Goal: Communication & Community: Connect with others

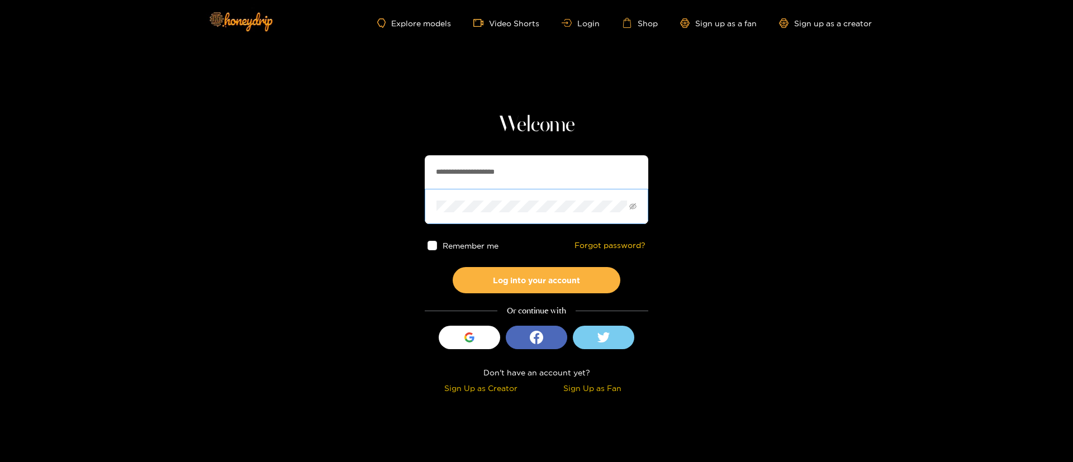
click at [526, 189] on span at bounding box center [537, 206] width 224 height 35
click at [529, 171] on input "**********" at bounding box center [537, 172] width 224 height 34
type input "**********"
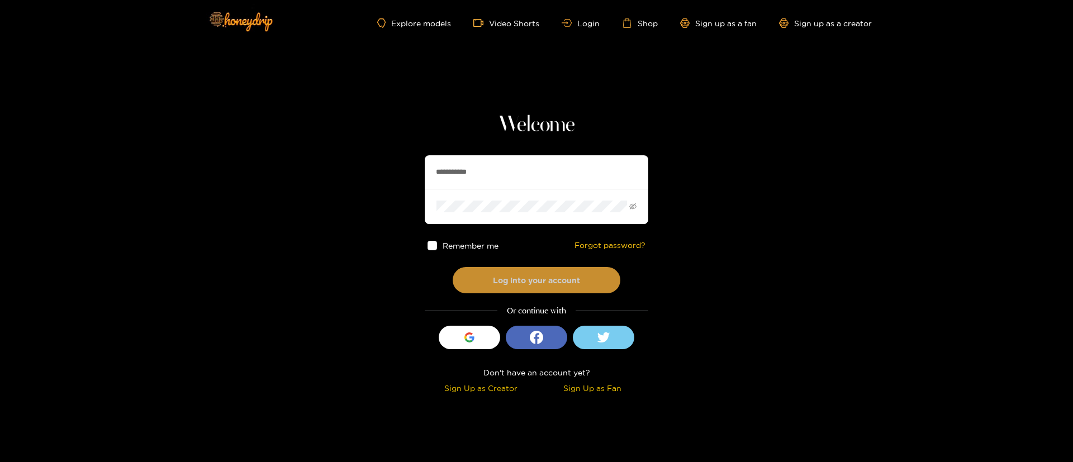
click at [574, 291] on button "Log into your account" at bounding box center [537, 280] width 168 height 26
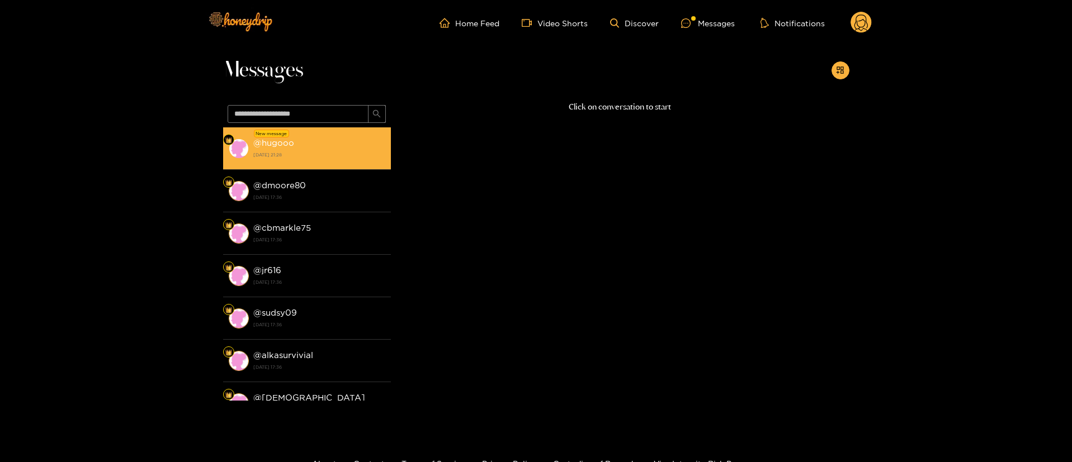
click at [305, 147] on div "@ hugooo [DATE] 21:28" at bounding box center [319, 148] width 132 height 25
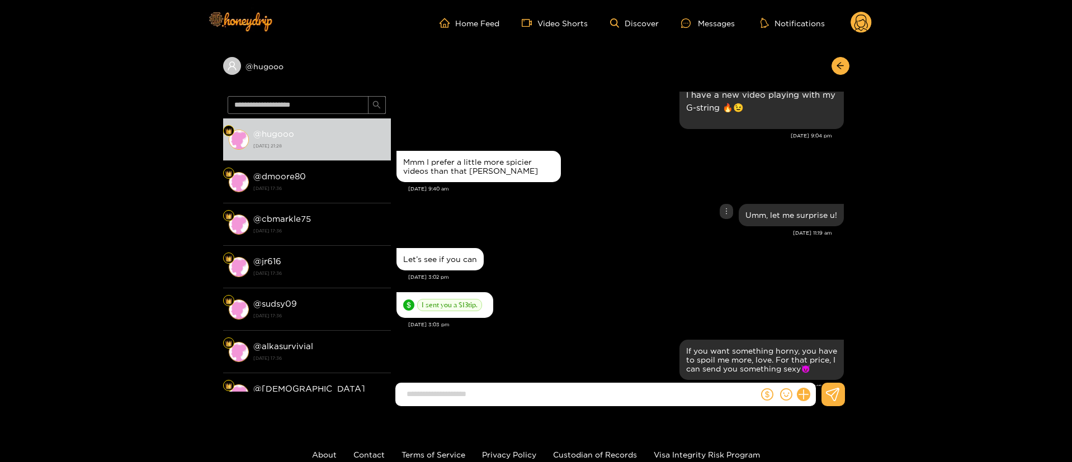
scroll to position [1061, 0]
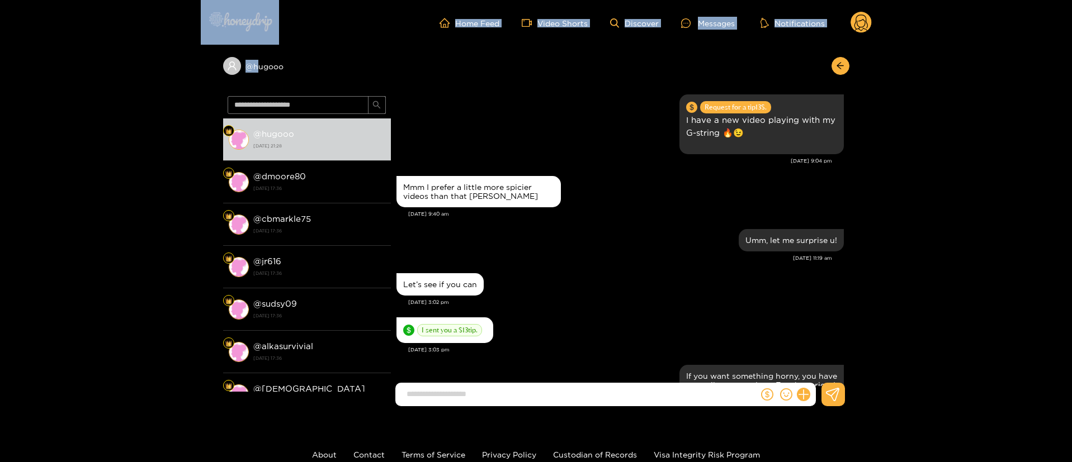
drag, startPoint x: 265, startPoint y: 58, endPoint x: 259, endPoint y: 80, distance: 22.5
click at [259, 80] on div "Home Feed Video Shorts Discover Messages Notifications 0 @ hugooo @ hugooo [DAT…" at bounding box center [536, 268] width 1072 height 537
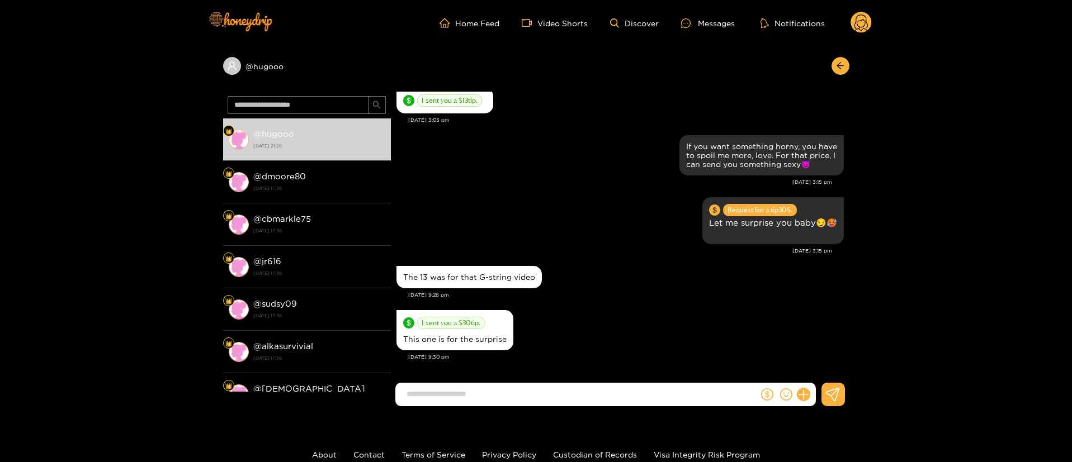
click at [404, 70] on div "@ hugooo" at bounding box center [536, 69] width 626 height 46
copy div
copy div "@ hugooo"
drag, startPoint x: 306, startPoint y: 86, endPoint x: 223, endPoint y: 90, distance: 83.4
click at [223, 90] on div "@ hugooo" at bounding box center [536, 69] width 626 height 46
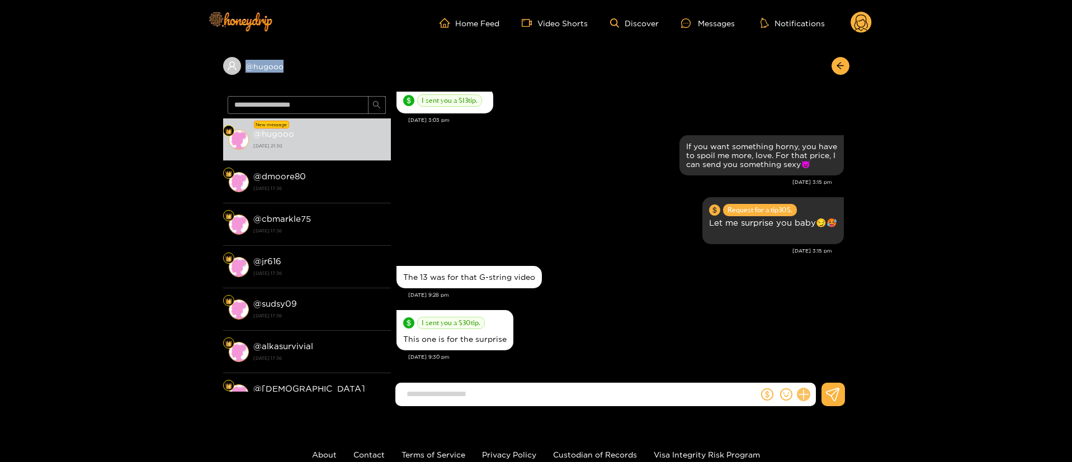
click at [805, 391] on icon at bounding box center [803, 395] width 13 height 13
click at [825, 378] on button at bounding box center [823, 367] width 39 height 25
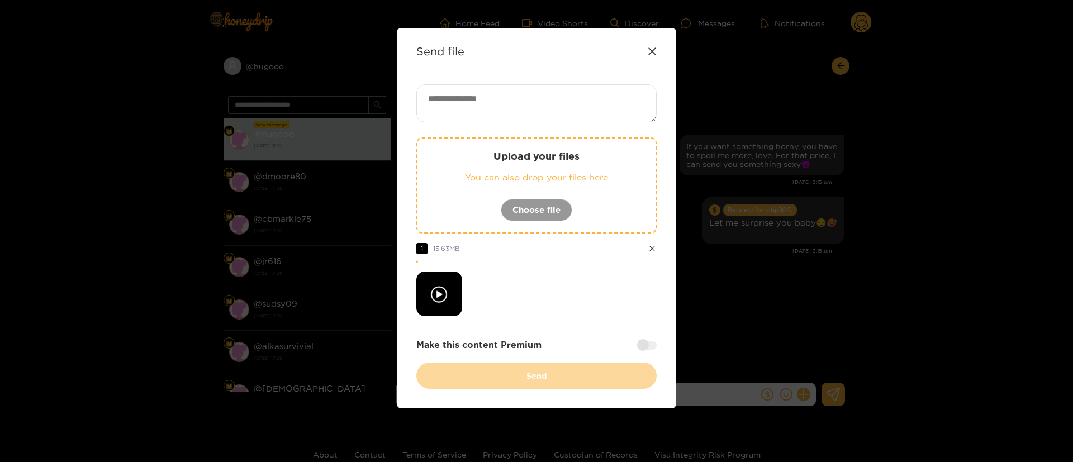
click at [575, 107] on textarea at bounding box center [537, 103] width 240 height 38
paste textarea "***"
type textarea "**********"
click at [571, 274] on div at bounding box center [537, 294] width 240 height 45
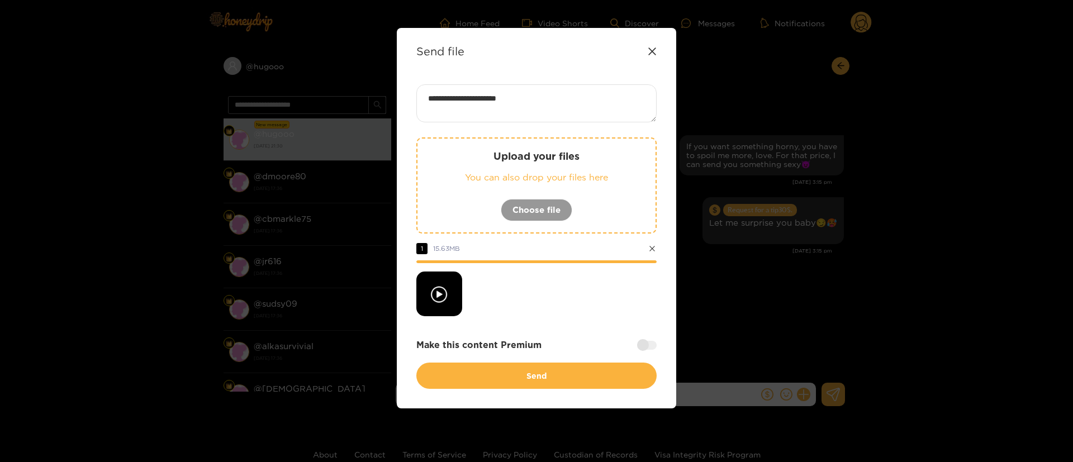
click at [543, 318] on div "**********" at bounding box center [537, 236] width 240 height 305
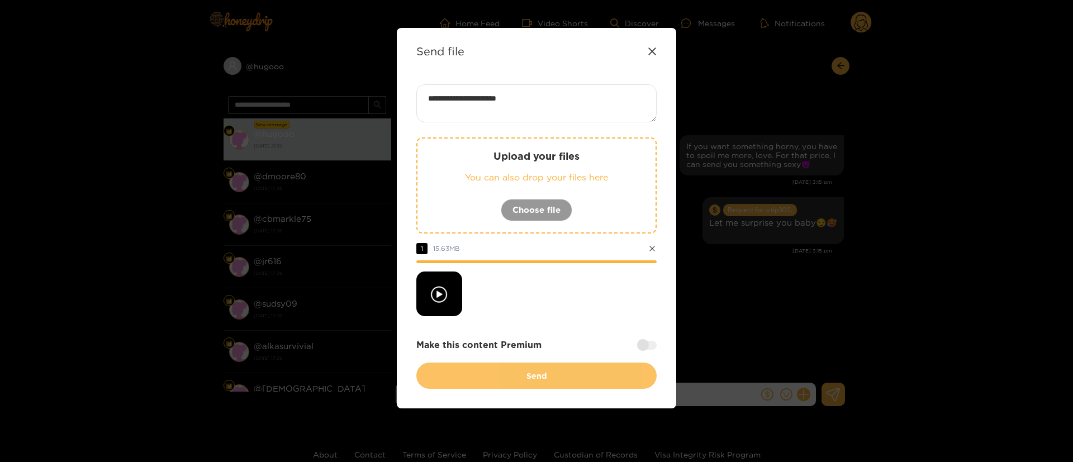
click at [547, 371] on button "Send" at bounding box center [537, 376] width 240 height 26
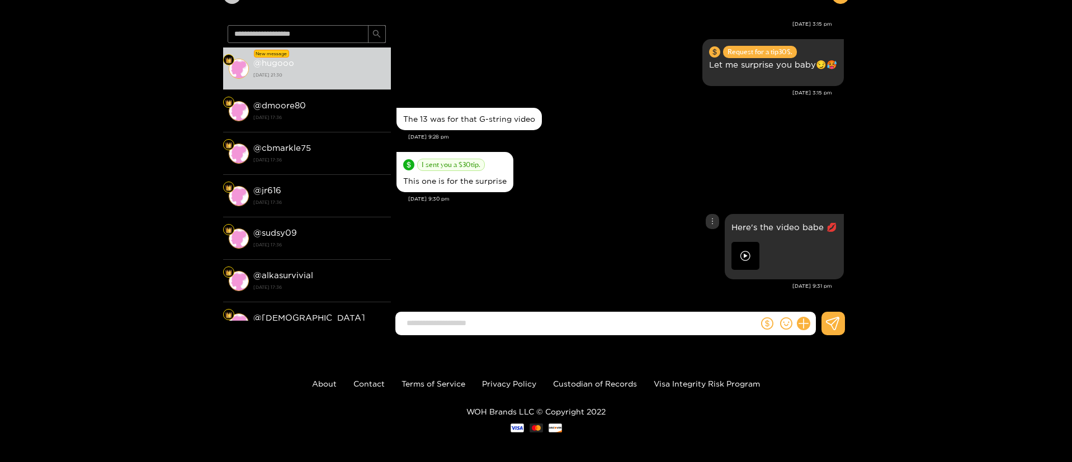
scroll to position [75, 0]
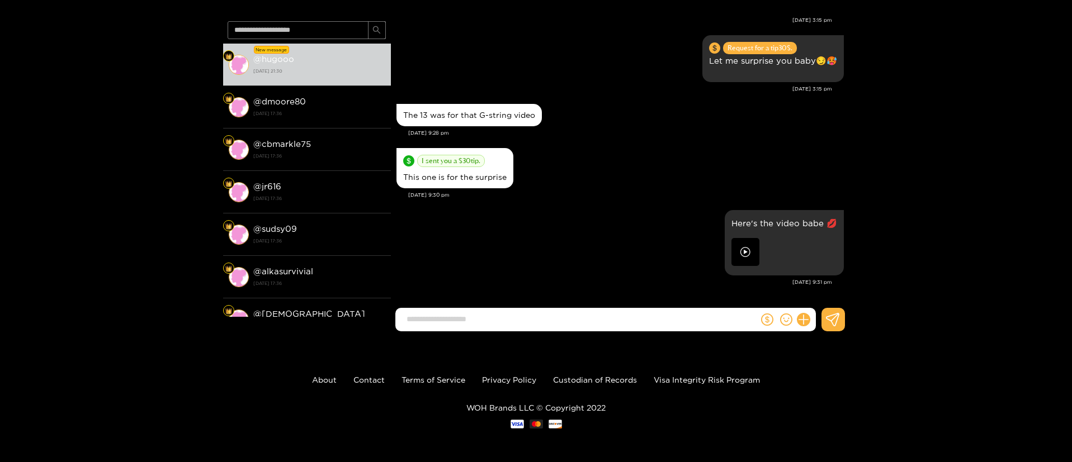
click at [619, 165] on div "I sent you a $ 30 tip. This one is for the surprise" at bounding box center [619, 168] width 447 height 46
click at [690, 179] on div "I sent you a $ 30 tip. This one is for the surprise" at bounding box center [619, 168] width 447 height 46
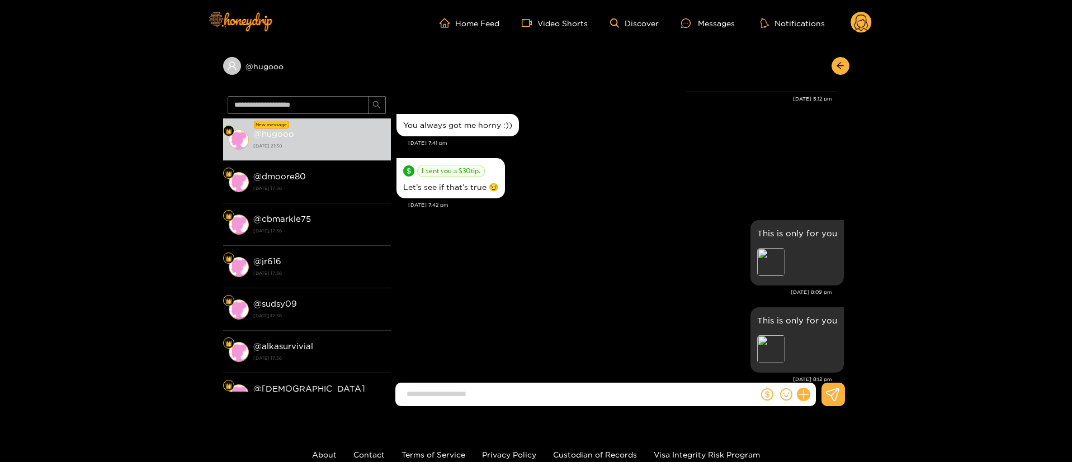
scroll to position [455, 0]
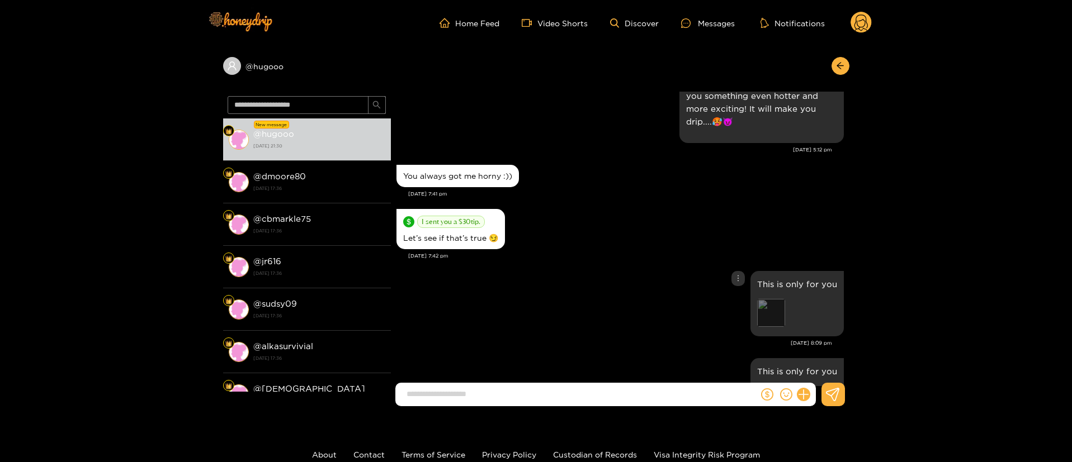
click at [778, 317] on div "Preview" at bounding box center [771, 313] width 28 height 28
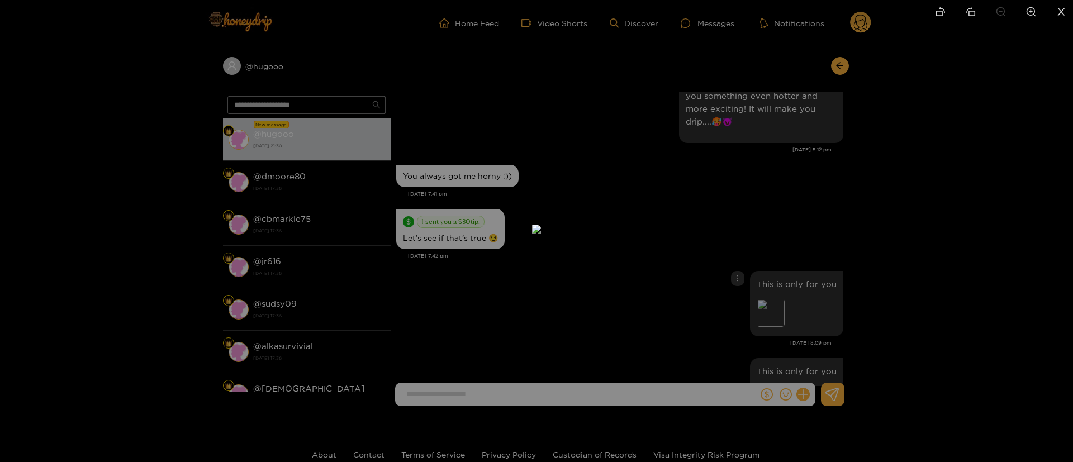
click at [933, 239] on div at bounding box center [536, 231] width 1073 height 462
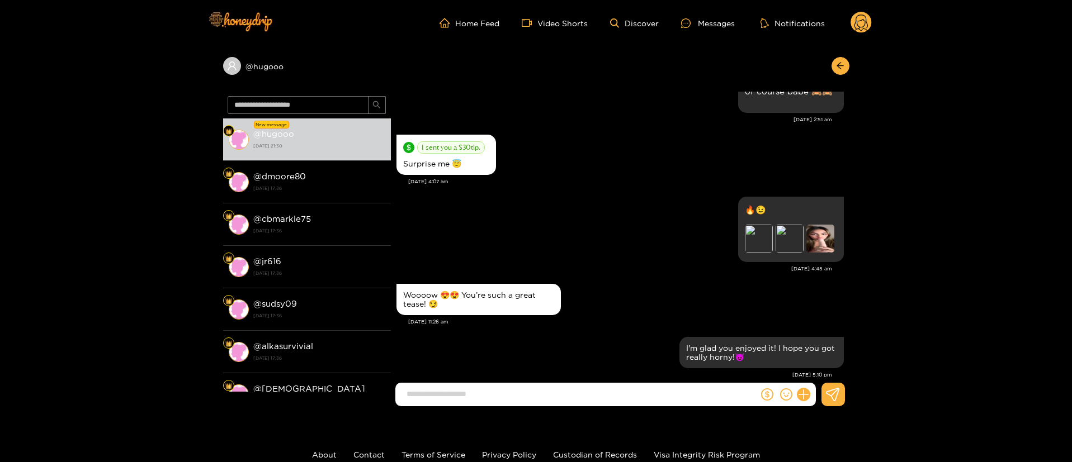
scroll to position [120, 0]
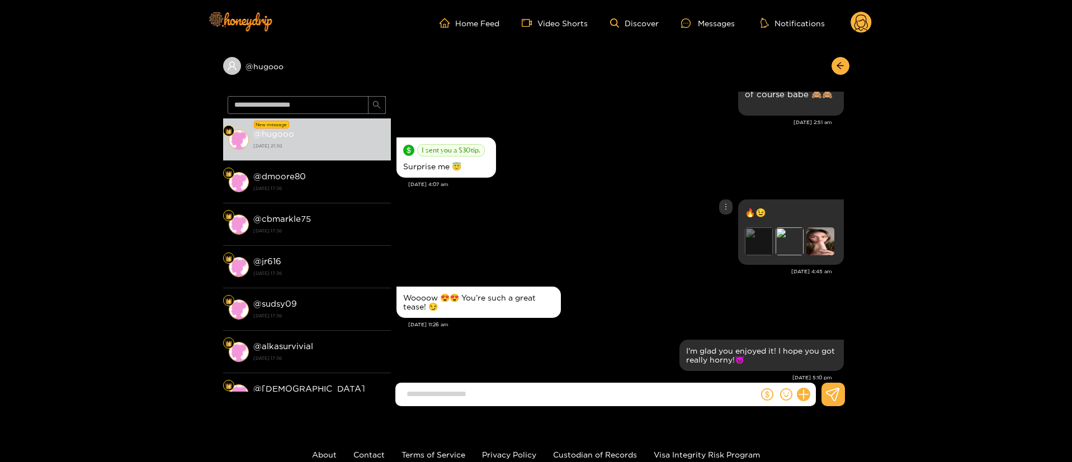
click at [767, 248] on div "Preview" at bounding box center [759, 242] width 28 height 28
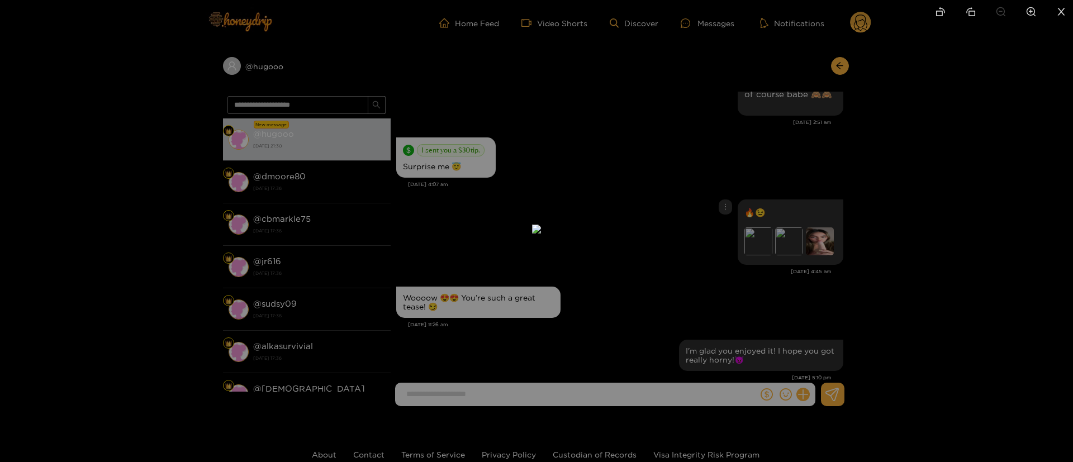
click at [908, 224] on div at bounding box center [536, 231] width 1073 height 462
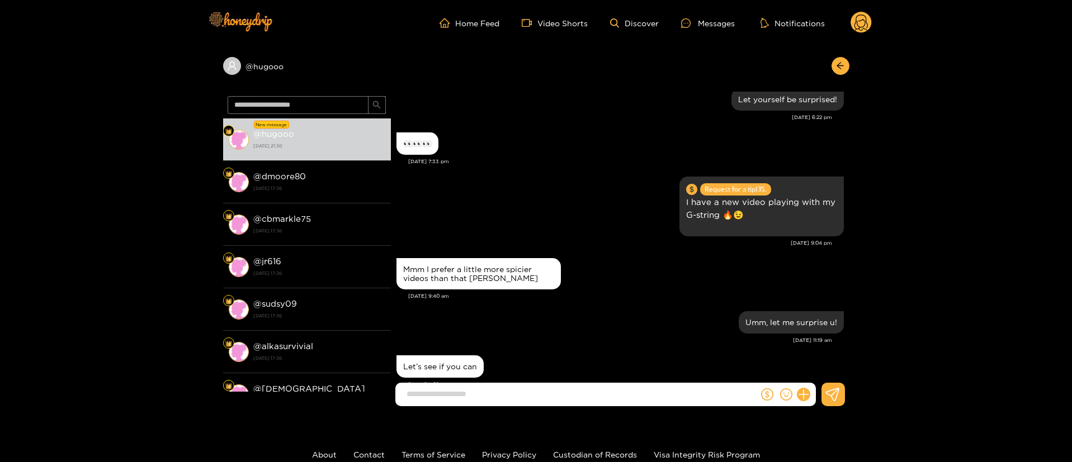
scroll to position [874, 0]
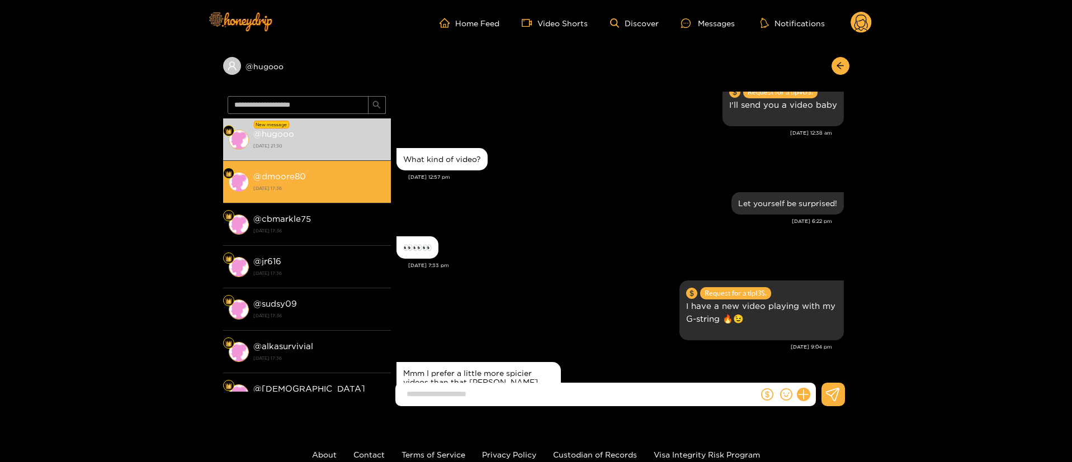
click at [314, 196] on li "@ dmoore80 [DATE] 17:36" at bounding box center [307, 182] width 168 height 42
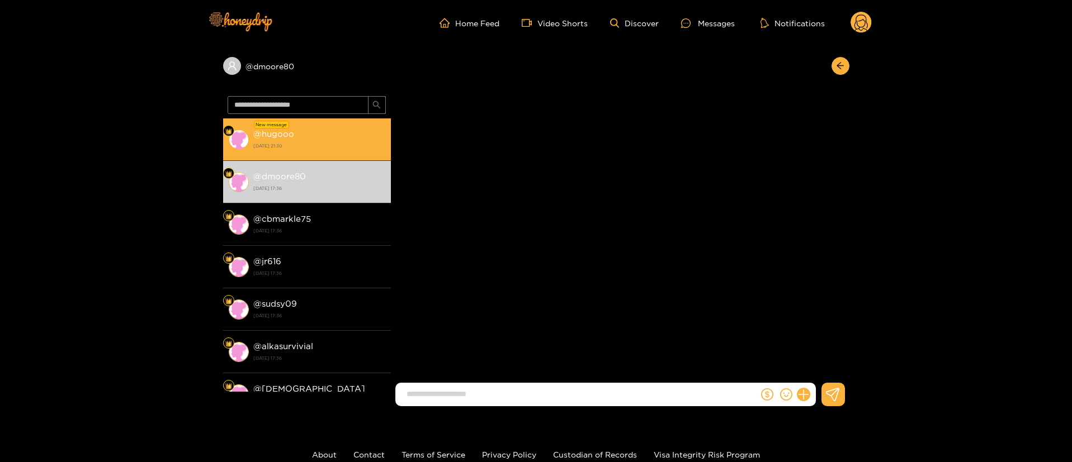
click at [334, 144] on strong "[DATE] 21:30" at bounding box center [319, 146] width 132 height 10
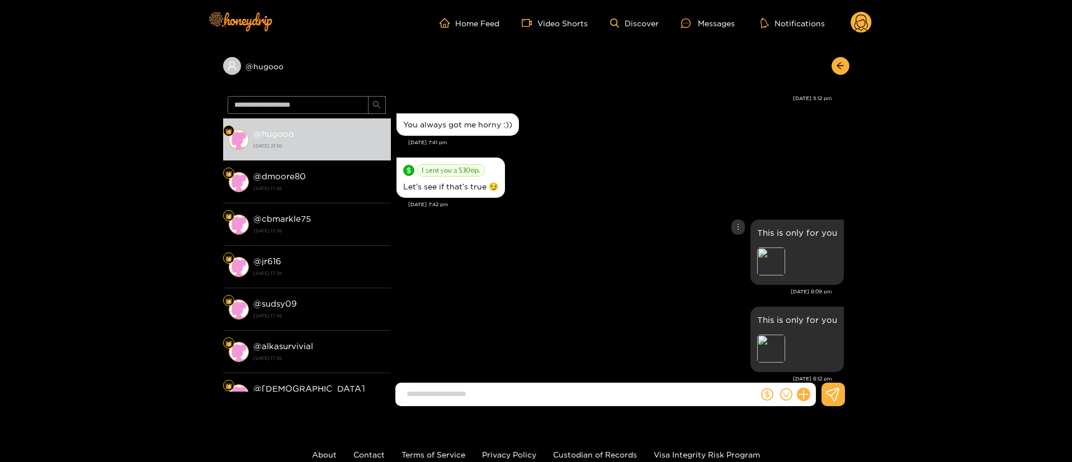
scroll to position [452, 0]
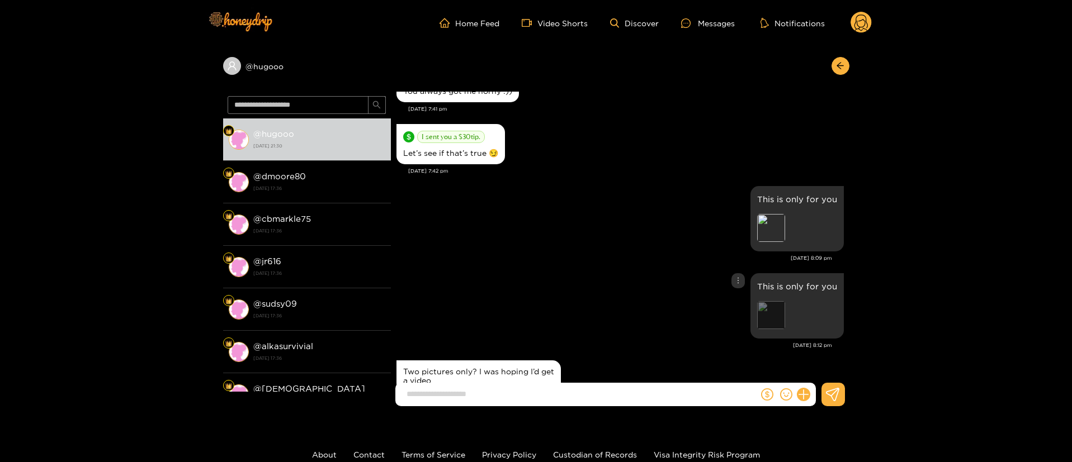
click at [772, 320] on div "Preview" at bounding box center [771, 315] width 28 height 28
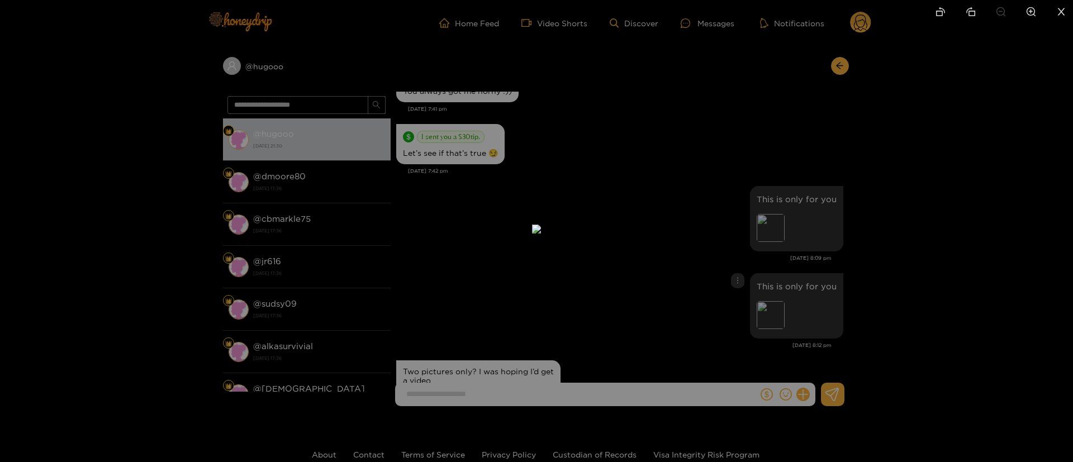
click at [925, 225] on div at bounding box center [536, 231] width 1073 height 462
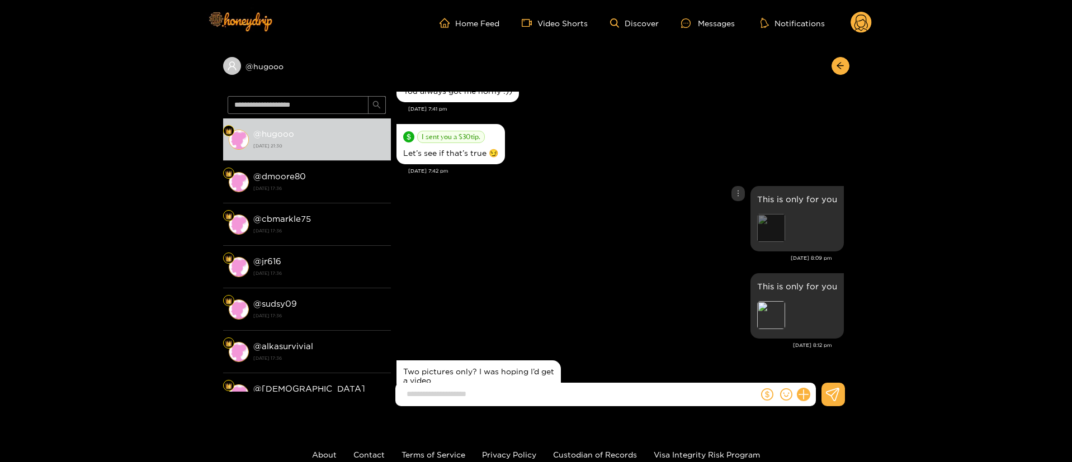
click at [772, 229] on div "Preview" at bounding box center [771, 228] width 28 height 28
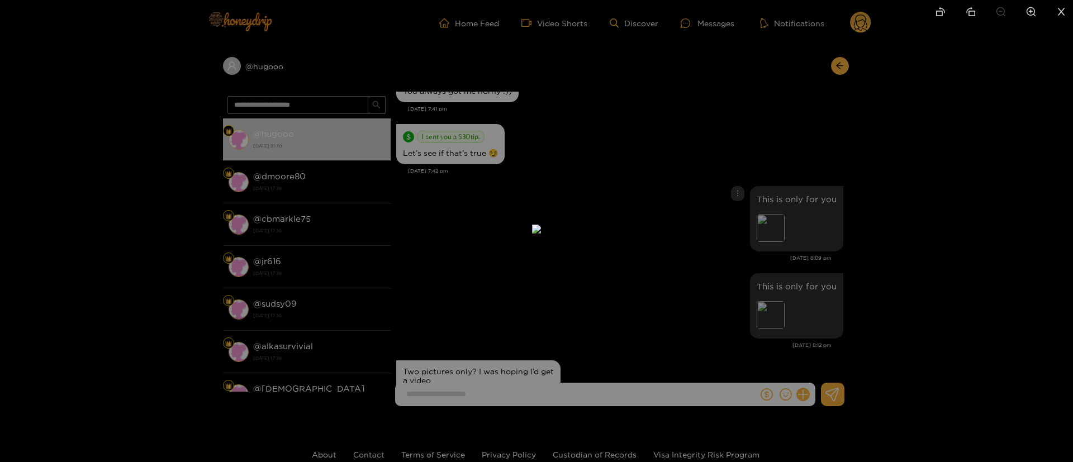
click at [924, 152] on div at bounding box center [536, 231] width 1073 height 462
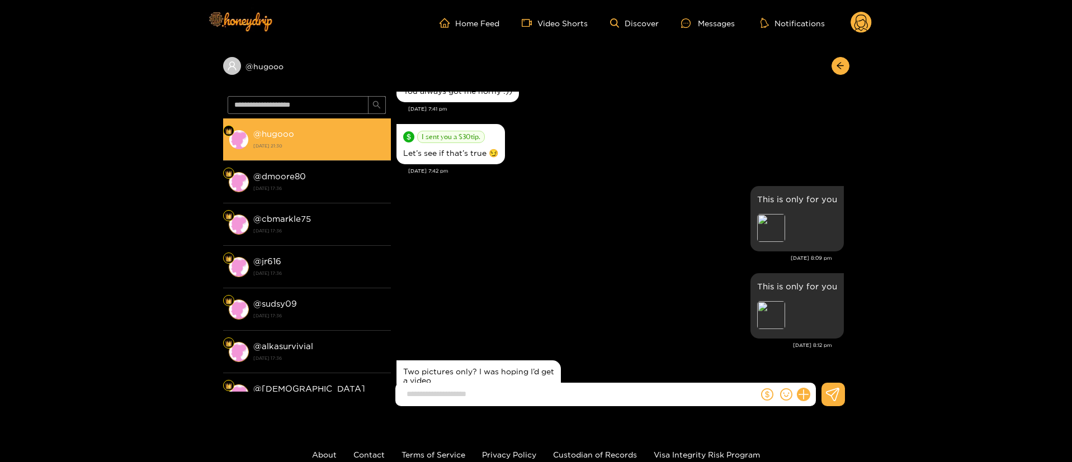
click at [294, 153] on li "@ hugooo [DATE] 21:30" at bounding box center [307, 140] width 168 height 42
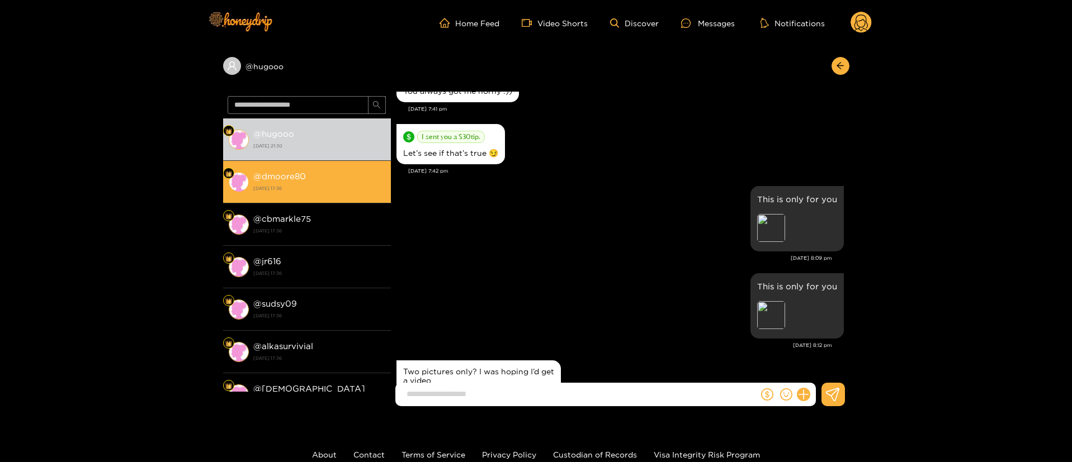
click at [310, 185] on strong "[DATE] 17:36" at bounding box center [319, 188] width 132 height 10
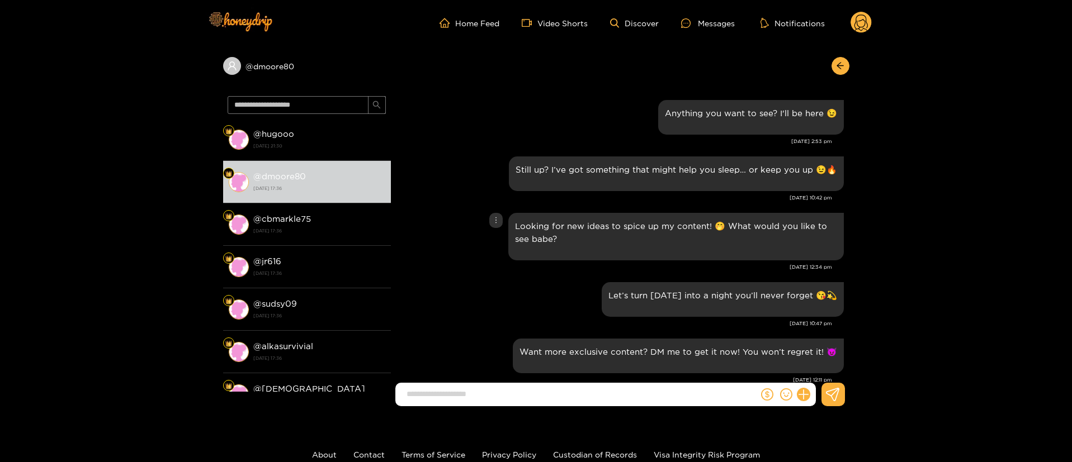
scroll to position [1925, 0]
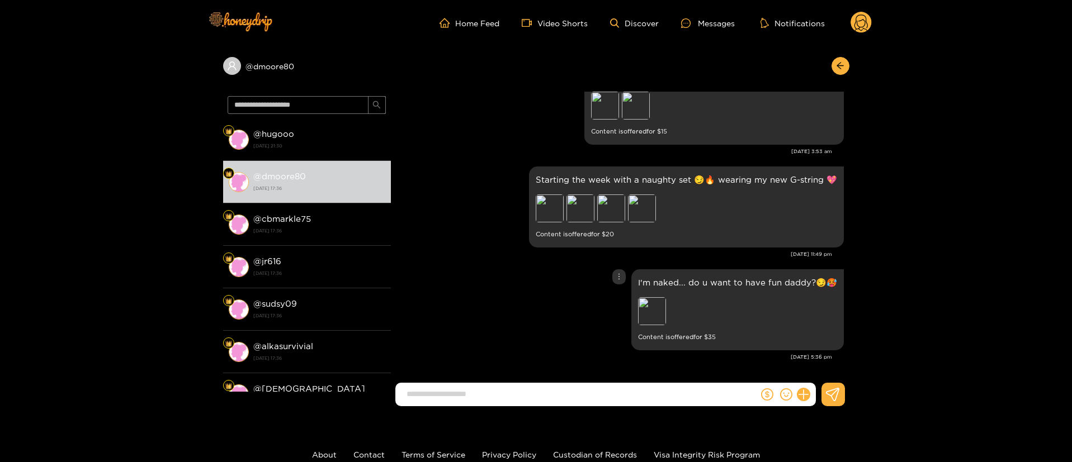
click at [540, 299] on div "I'm naked... do u want to have fun daddy?😏🥵 Preview Content is offered for $ 35" at bounding box center [619, 310] width 447 height 87
click at [648, 307] on div "Preview" at bounding box center [652, 311] width 28 height 28
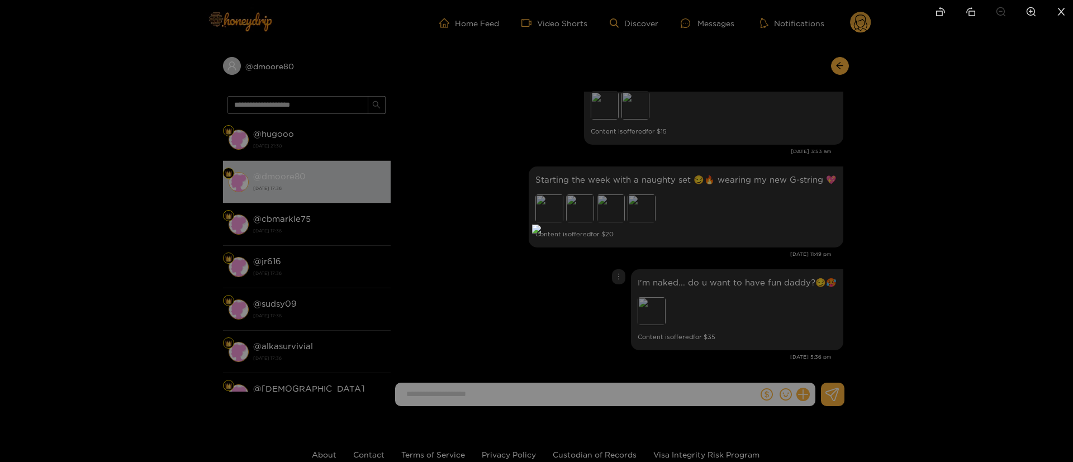
drag, startPoint x: 1073, startPoint y: 226, endPoint x: 564, endPoint y: 149, distance: 515.1
click at [1068, 223] on div at bounding box center [536, 231] width 1073 height 462
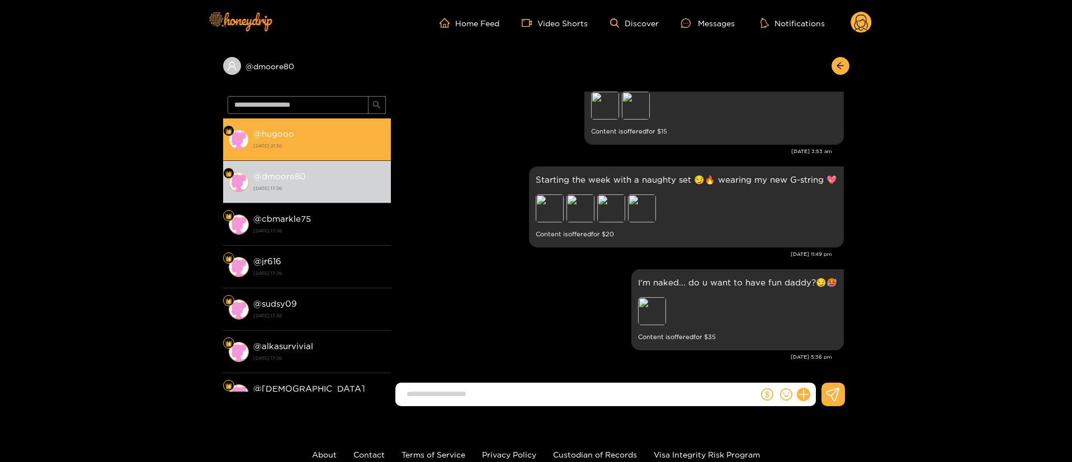
click at [323, 132] on div "@ hugooo [DATE] 21:30" at bounding box center [319, 139] width 132 height 25
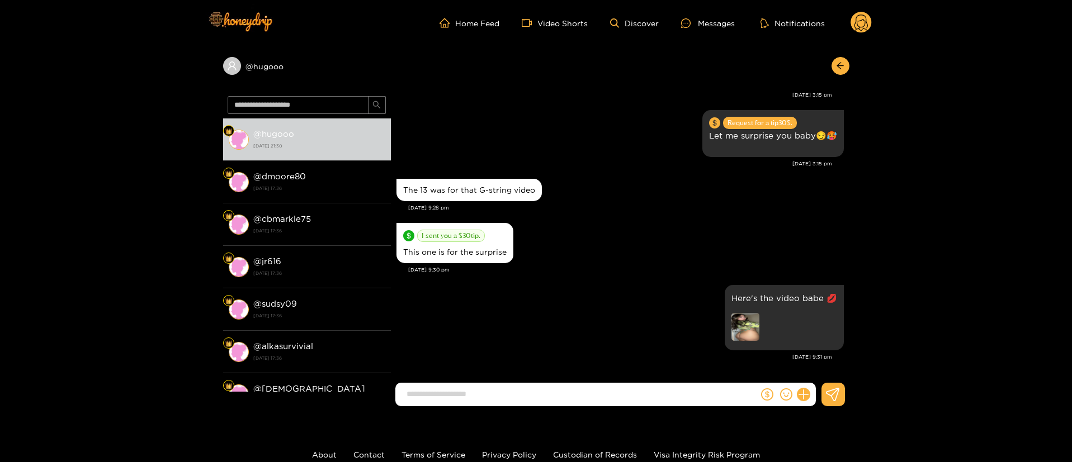
click at [595, 249] on div "I sent you a $ 30 tip. This one is for the surprise" at bounding box center [619, 243] width 447 height 46
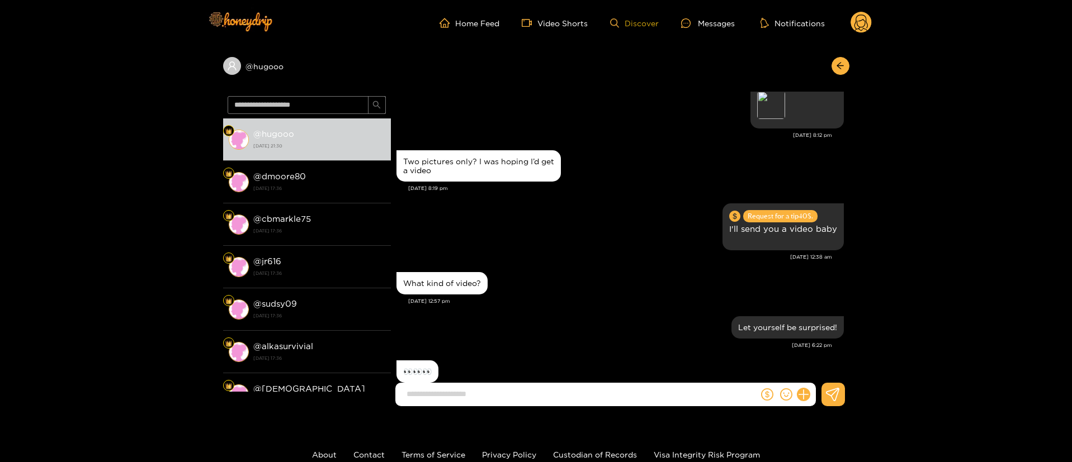
scroll to position [618, 0]
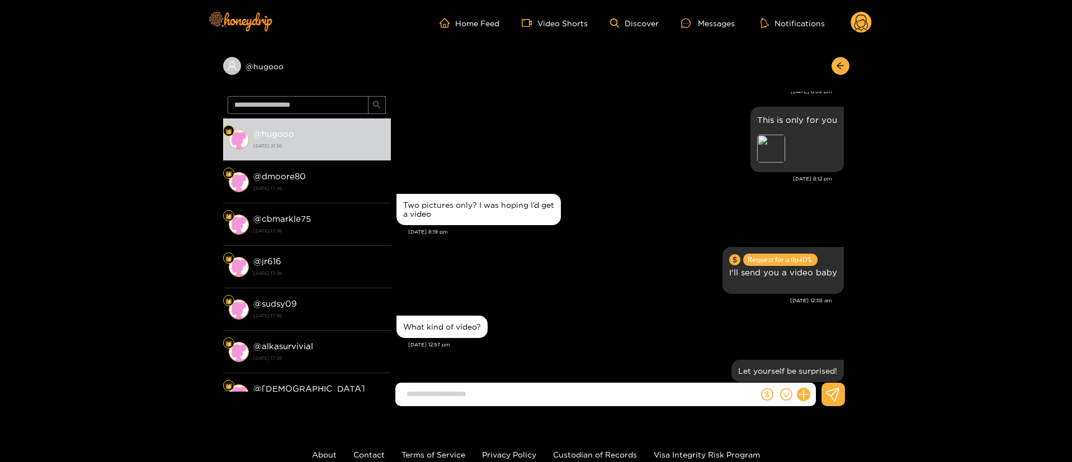
drag, startPoint x: 538, startPoint y: 228, endPoint x: 545, endPoint y: 228, distance: 6.7
click at [543, 228] on div "[DATE] 8:19 pm" at bounding box center [626, 232] width 436 height 8
click at [778, 141] on div "Preview" at bounding box center [771, 149] width 28 height 28
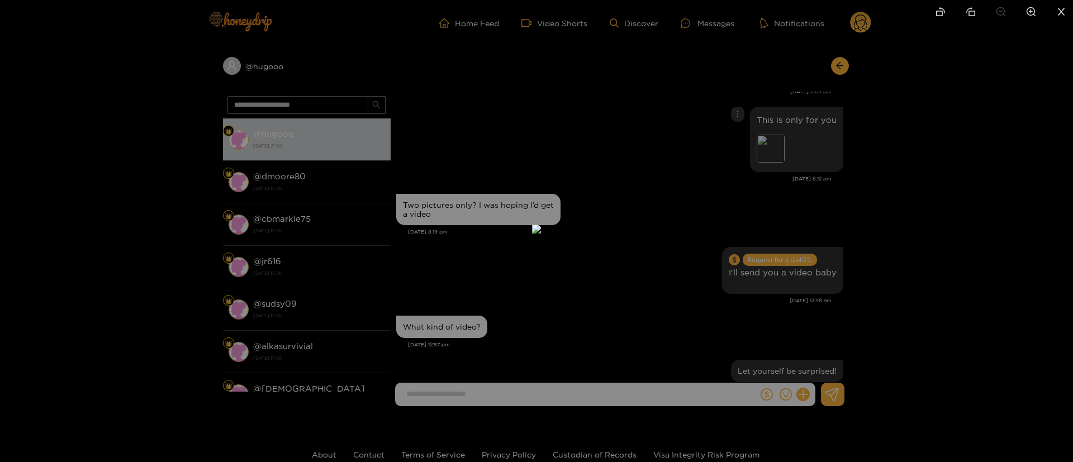
click at [898, 168] on div at bounding box center [536, 231] width 1073 height 462
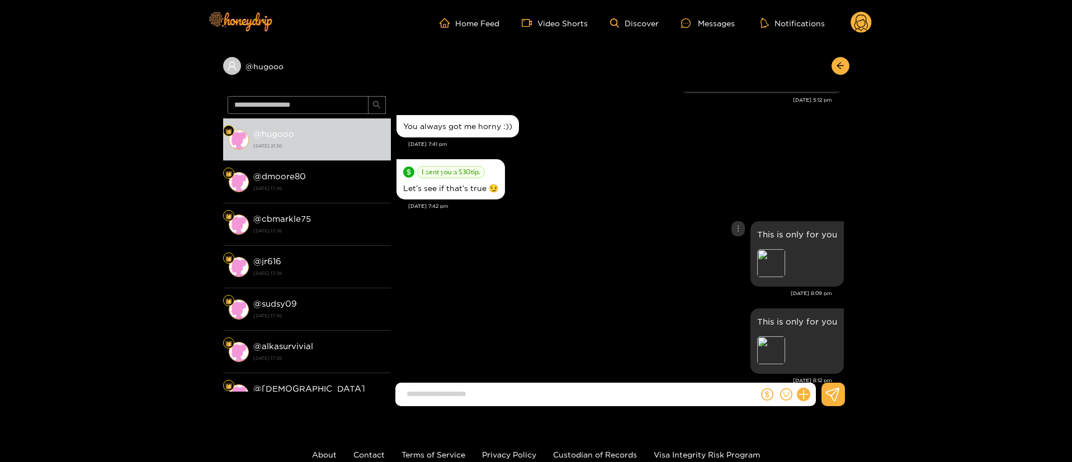
scroll to position [451, 0]
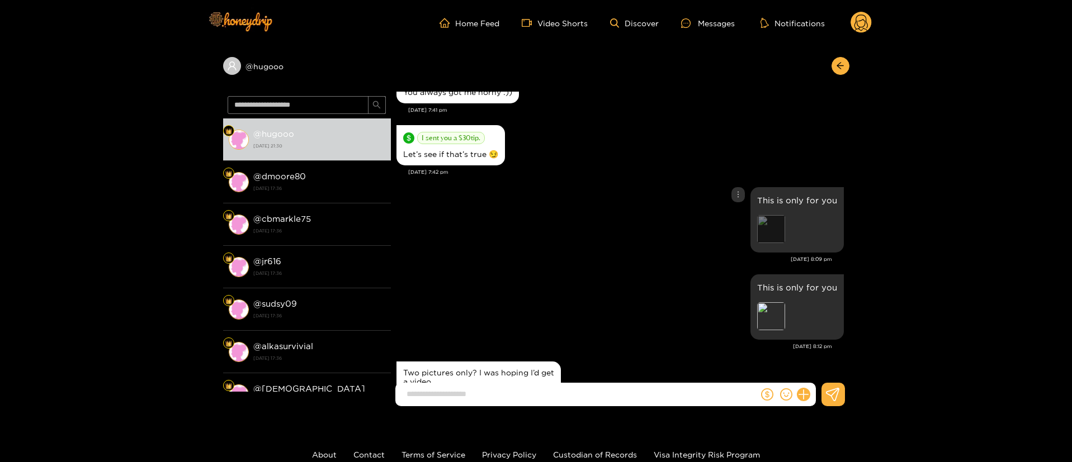
click at [769, 228] on div "Preview" at bounding box center [771, 229] width 28 height 28
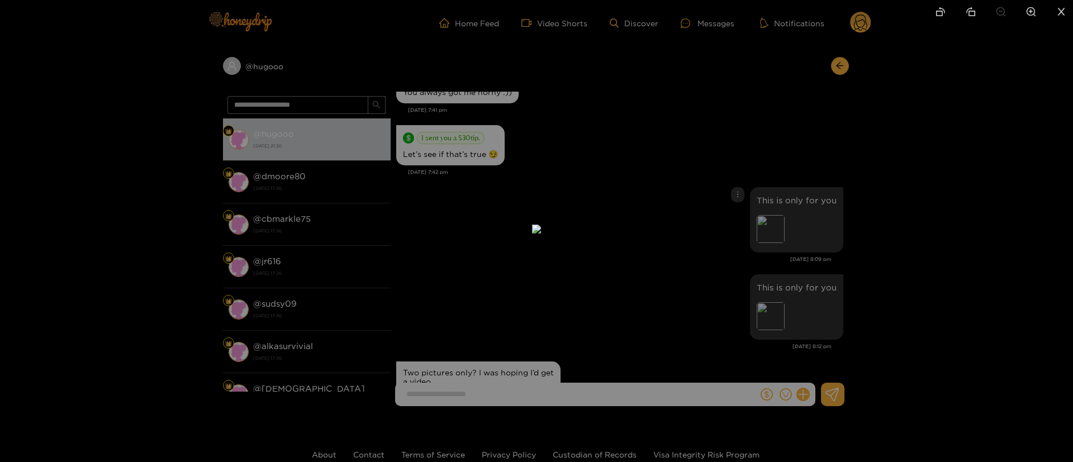
click at [886, 164] on div at bounding box center [536, 231] width 1073 height 462
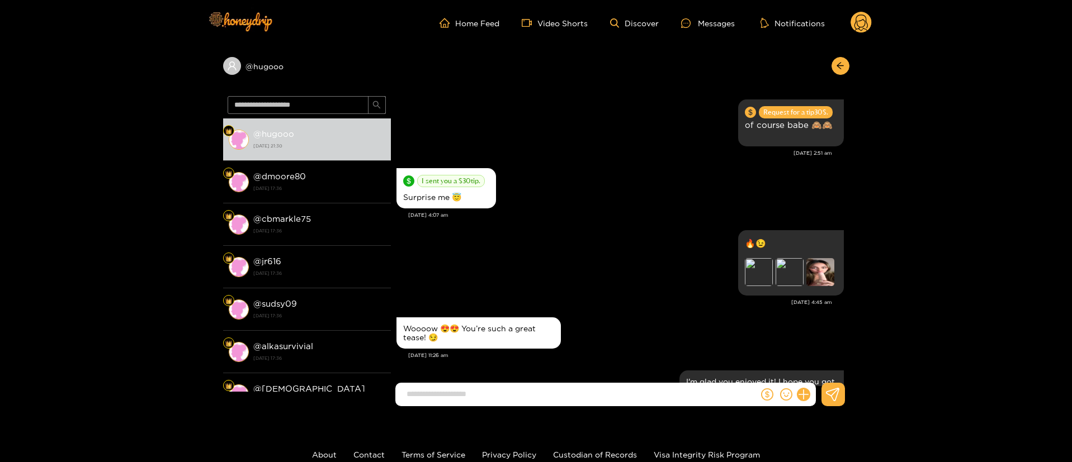
scroll to position [0, 0]
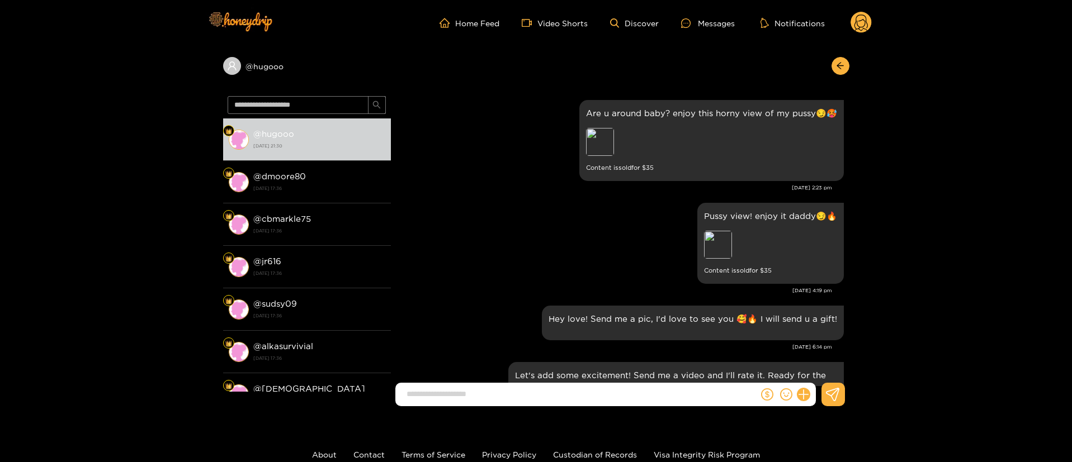
click at [493, 184] on div "[DATE] 2:23 pm" at bounding box center [614, 188] width 436 height 8
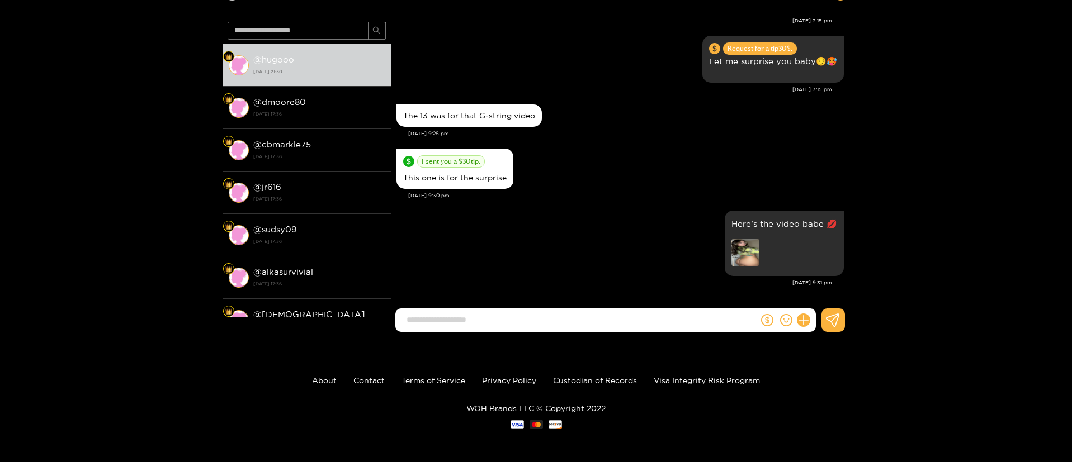
scroll to position [75, 0]
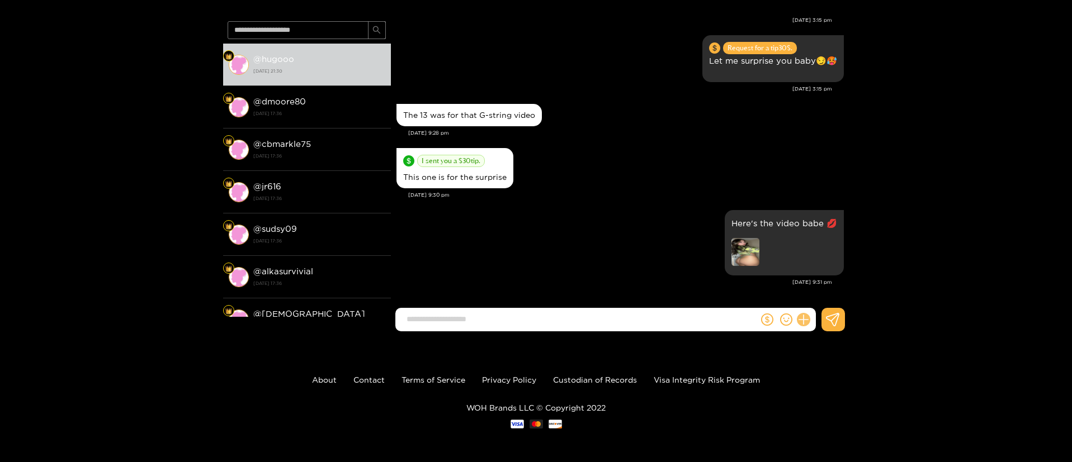
click at [807, 320] on icon at bounding box center [803, 320] width 13 height 13
click at [821, 288] on icon at bounding box center [823, 292] width 11 height 11
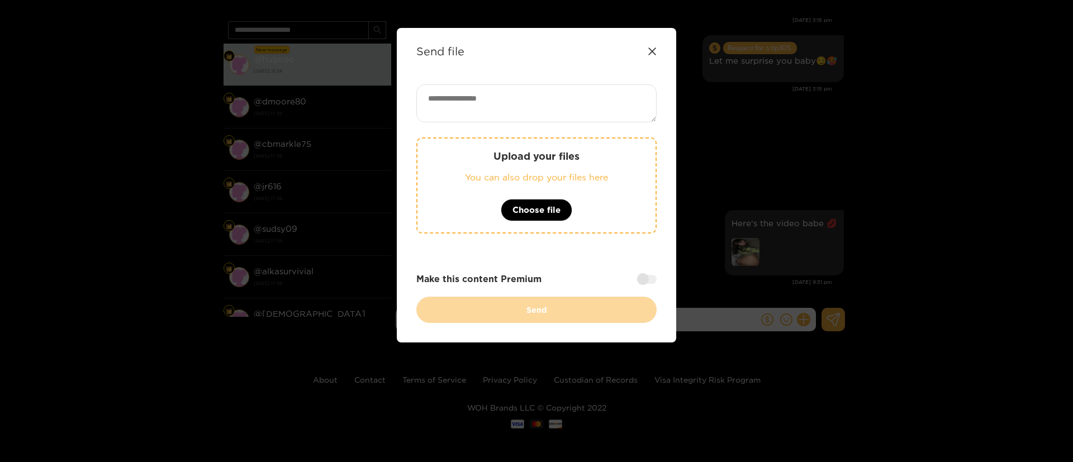
click at [658, 53] on div "Send file Upload your files You can also drop your files here Choose file Make …" at bounding box center [537, 185] width 280 height 315
click at [656, 53] on icon at bounding box center [652, 51] width 9 height 9
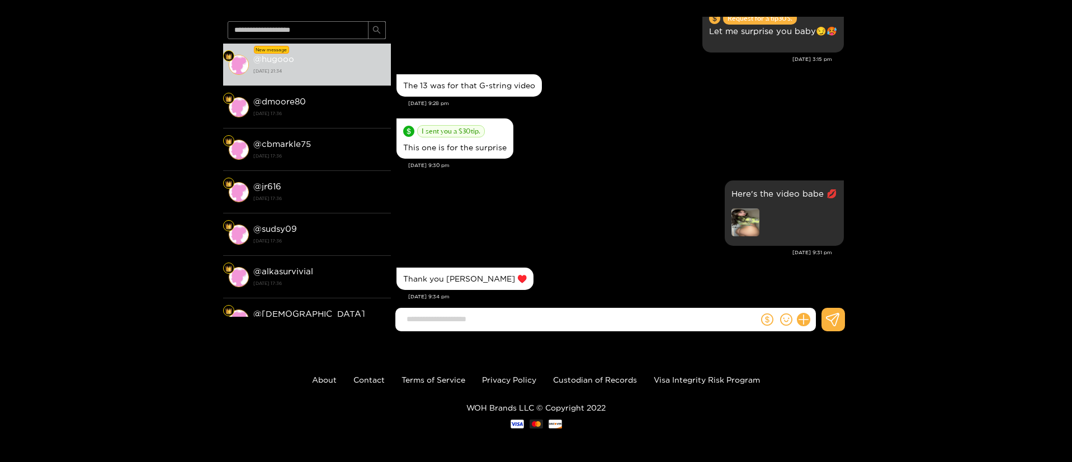
scroll to position [2849, 0]
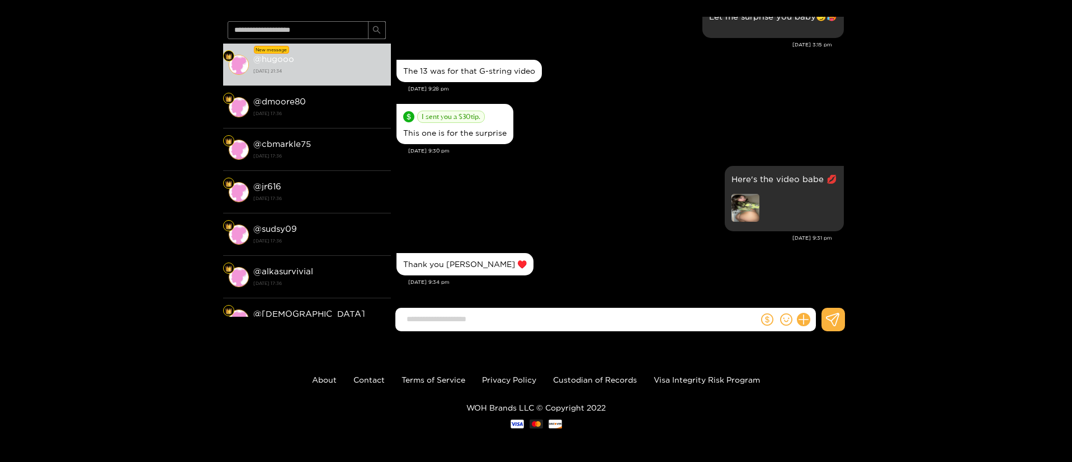
click at [949, 156] on div "@ hugooo New message @ hugooo [DATE] 21:34 @ dmoore80 [DATE] 17:36 @ cbmarkle75…" at bounding box center [536, 156] width 1072 height 370
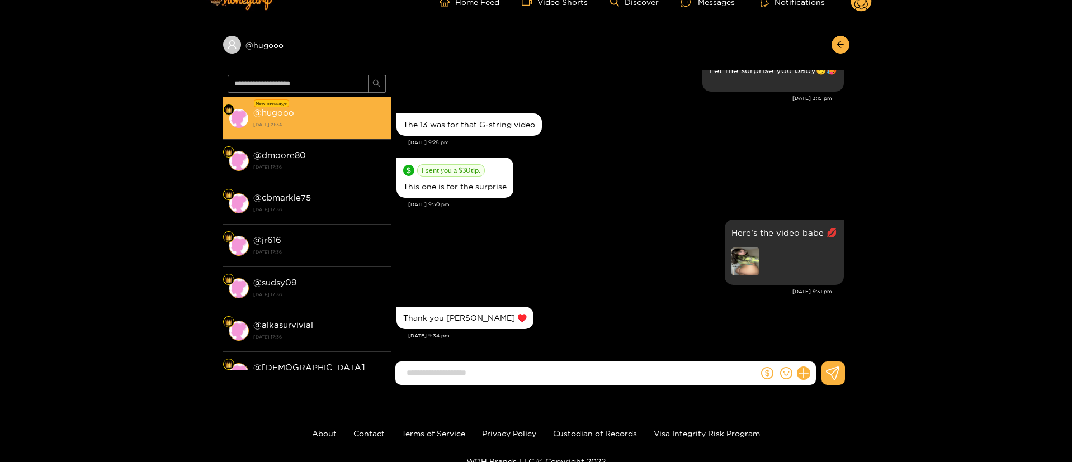
scroll to position [0, 0]
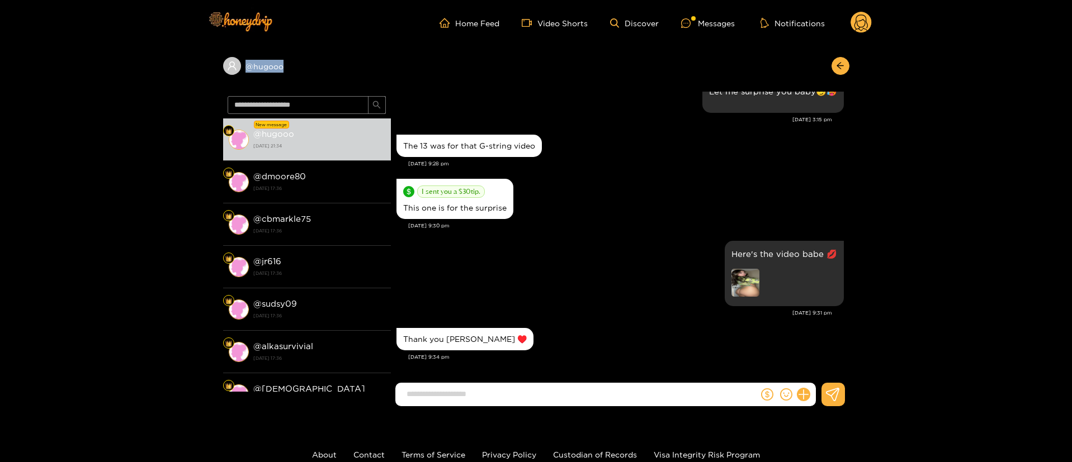
copy div "@ hugooo"
drag, startPoint x: 329, startPoint y: 74, endPoint x: 221, endPoint y: 80, distance: 108.6
click at [221, 80] on div "@ hugooo New message @ hugooo [DATE] 21:34 @ dmoore80 [DATE] 17:36 @ cbmarkle75…" at bounding box center [536, 231] width 1072 height 370
click at [684, 296] on div "Here's the video babe 💋" at bounding box center [619, 273] width 447 height 71
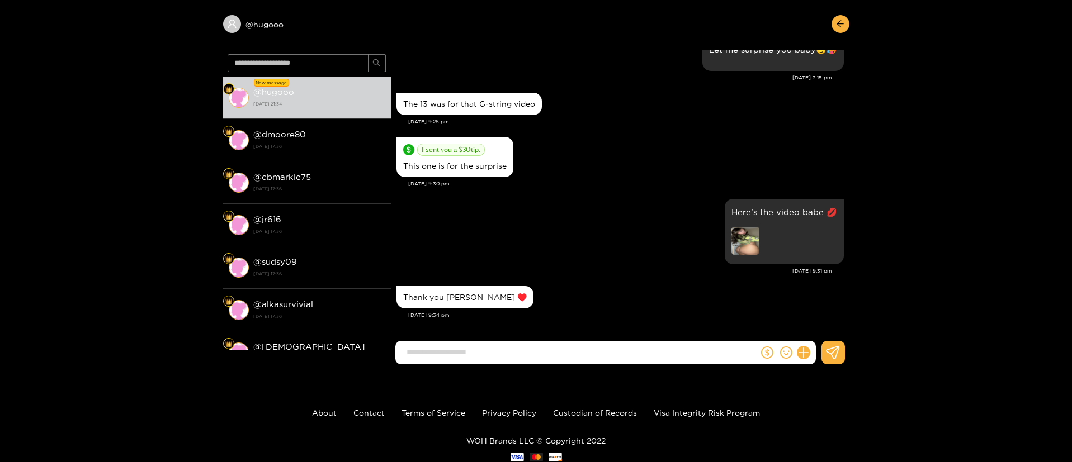
scroll to position [75, 0]
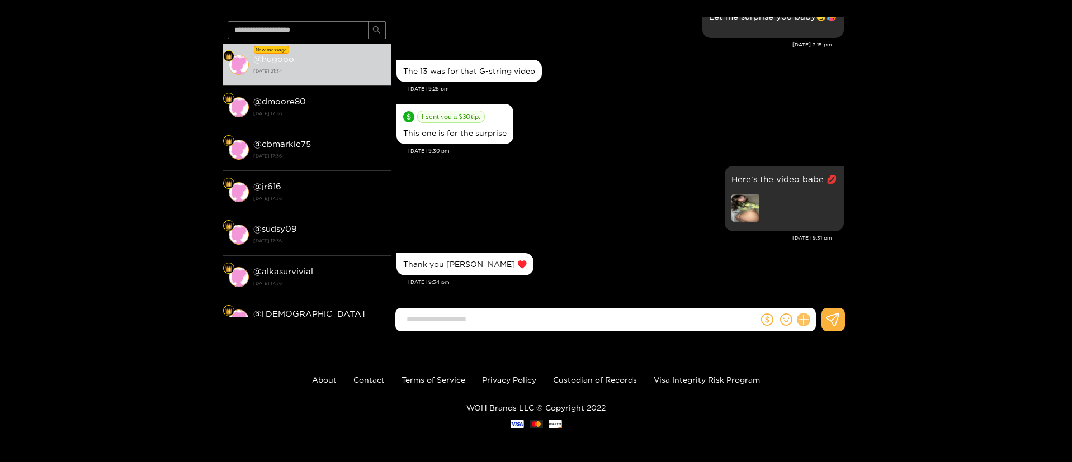
click at [800, 318] on icon at bounding box center [803, 320] width 13 height 13
click at [834, 299] on button at bounding box center [823, 292] width 39 height 25
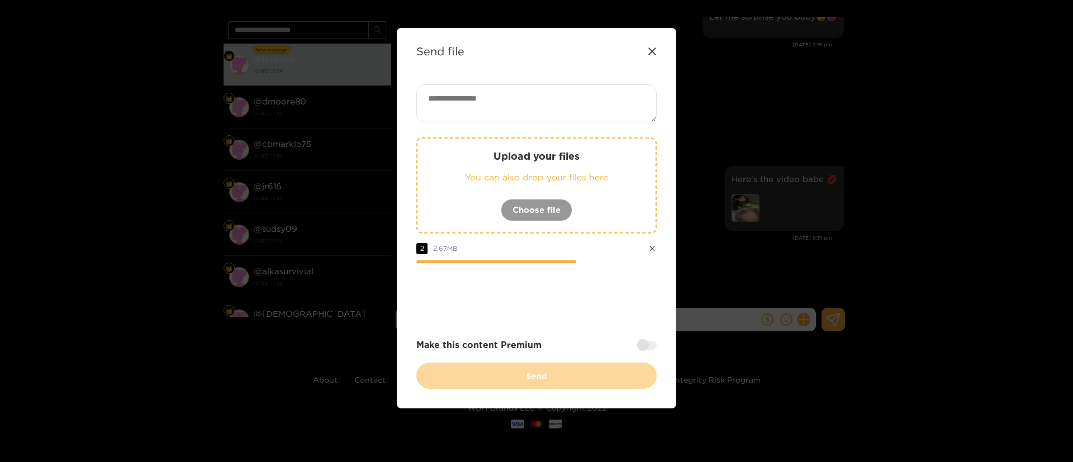
click at [582, 293] on div at bounding box center [537, 294] width 240 height 45
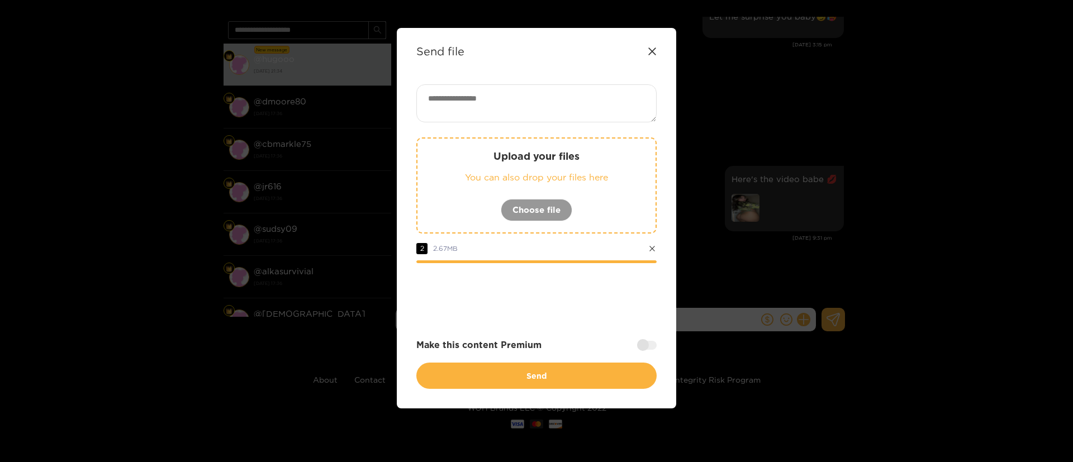
click at [592, 296] on div at bounding box center [537, 294] width 240 height 45
click at [548, 111] on textarea at bounding box center [537, 103] width 240 height 38
paste textarea "****"
type textarea "****"
click at [584, 323] on div "**** Upload your files You can also drop your files here Choose file 2 2.67 MB …" at bounding box center [537, 236] width 240 height 305
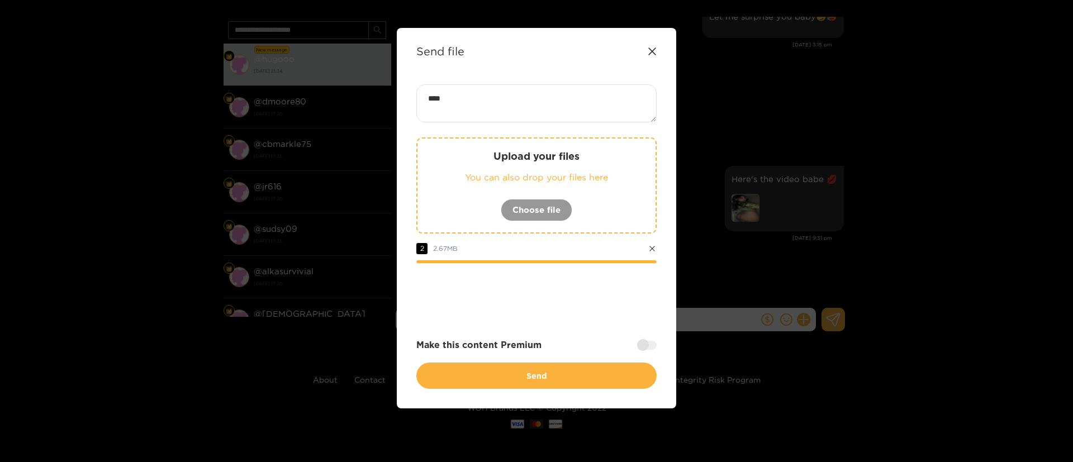
click at [578, 288] on div at bounding box center [537, 294] width 240 height 45
click at [567, 299] on div at bounding box center [537, 294] width 240 height 45
click at [578, 301] on div at bounding box center [537, 294] width 240 height 45
click at [581, 310] on div at bounding box center [537, 294] width 240 height 45
click at [580, 321] on div "**** Upload your files You can also drop your files here Choose file 2 2.67 MB …" at bounding box center [537, 236] width 240 height 305
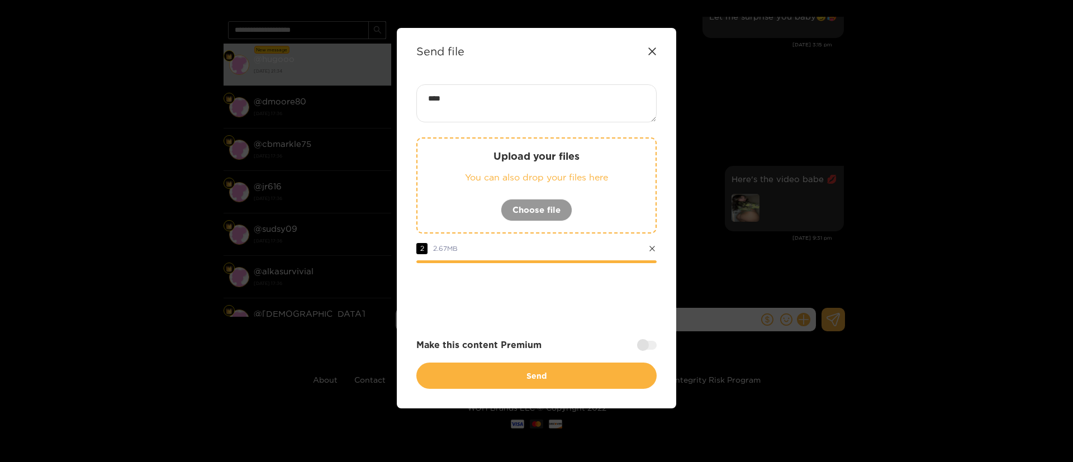
click at [580, 321] on div "**** Upload your files You can also drop your files here Choose file 2 2.67 MB …" at bounding box center [537, 236] width 240 height 305
click at [600, 303] on div at bounding box center [537, 294] width 240 height 45
drag, startPoint x: 612, startPoint y: 306, endPoint x: 553, endPoint y: 271, distance: 68.2
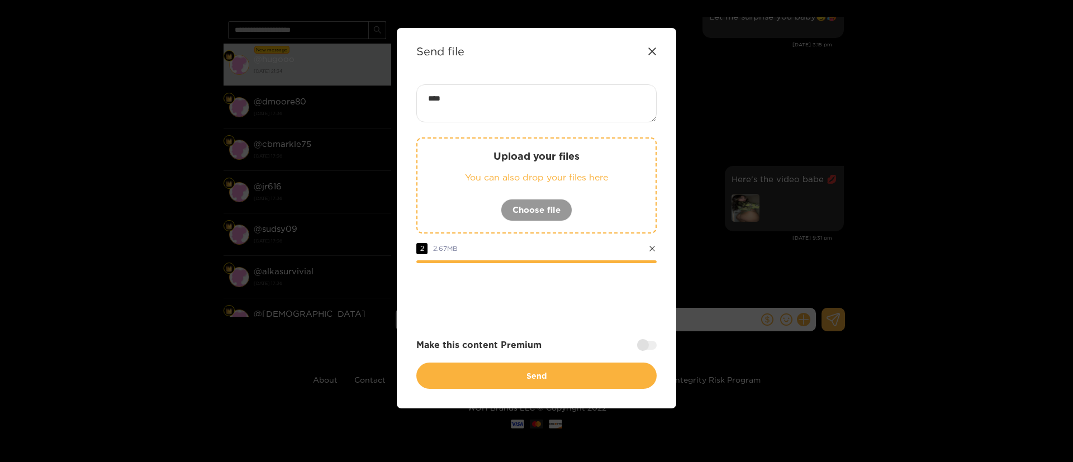
click at [613, 306] on div at bounding box center [537, 294] width 240 height 45
click at [620, 326] on div "**** Upload your files You can also drop your files here Choose file 2 2.67 MB …" at bounding box center [537, 236] width 240 height 305
click at [566, 281] on div at bounding box center [537, 294] width 240 height 45
click at [569, 303] on div at bounding box center [537, 294] width 240 height 45
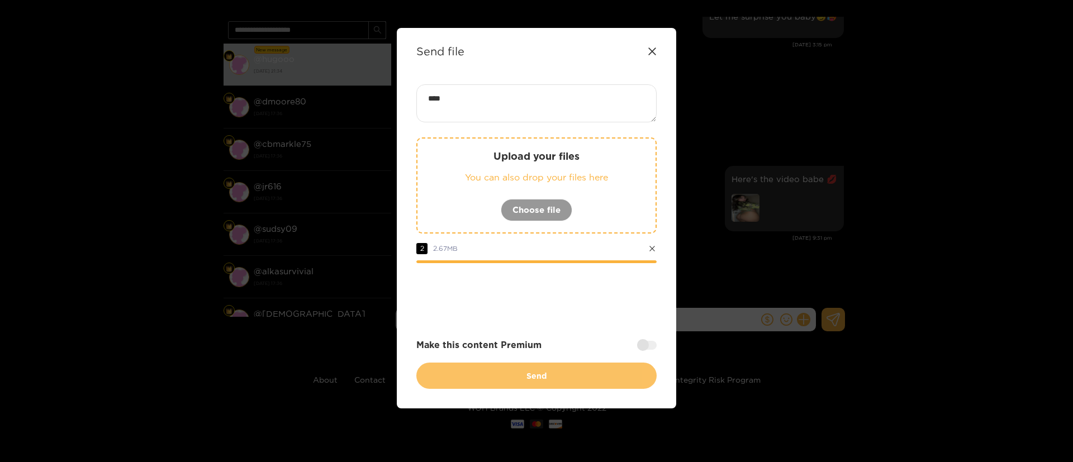
click at [585, 379] on button "Send" at bounding box center [537, 376] width 240 height 26
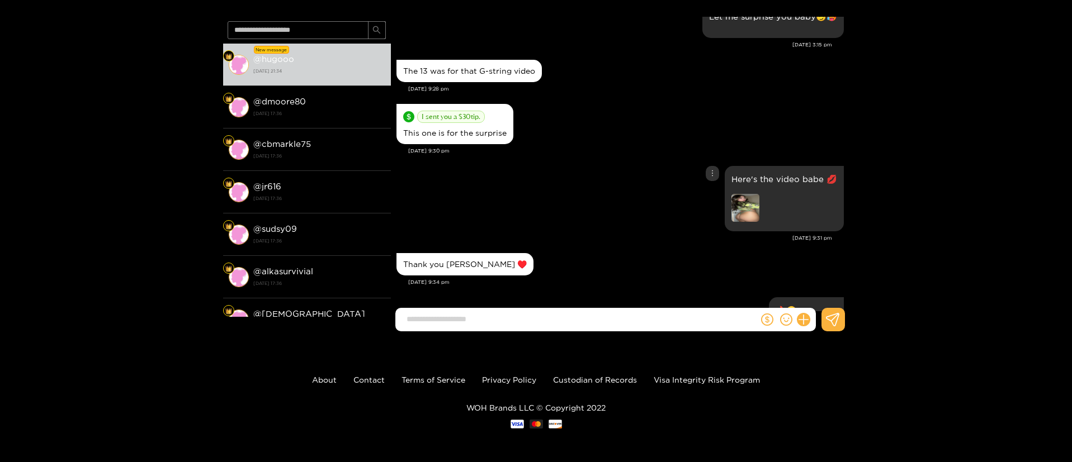
scroll to position [2936, 0]
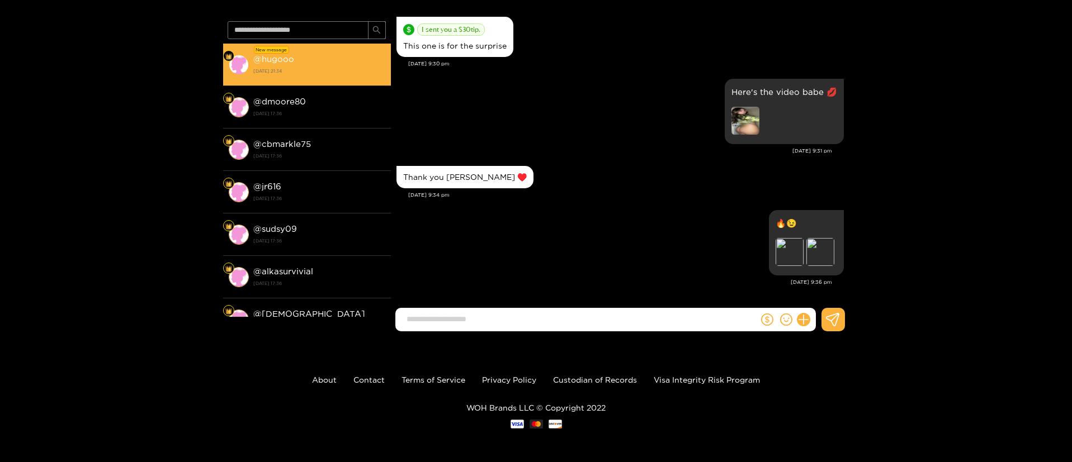
drag, startPoint x: 314, startPoint y: 129, endPoint x: 325, endPoint y: 67, distance: 63.1
click at [313, 125] on div "New message @ hugooo [DATE] 21:34 @ dmoore80 [DATE] 17:36 @ cbmarkle75 [DATE] 1…" at bounding box center [307, 180] width 168 height 273
click at [331, 56] on div "@ [GEOGRAPHIC_DATA] [DATE] 21:34" at bounding box center [319, 64] width 132 height 25
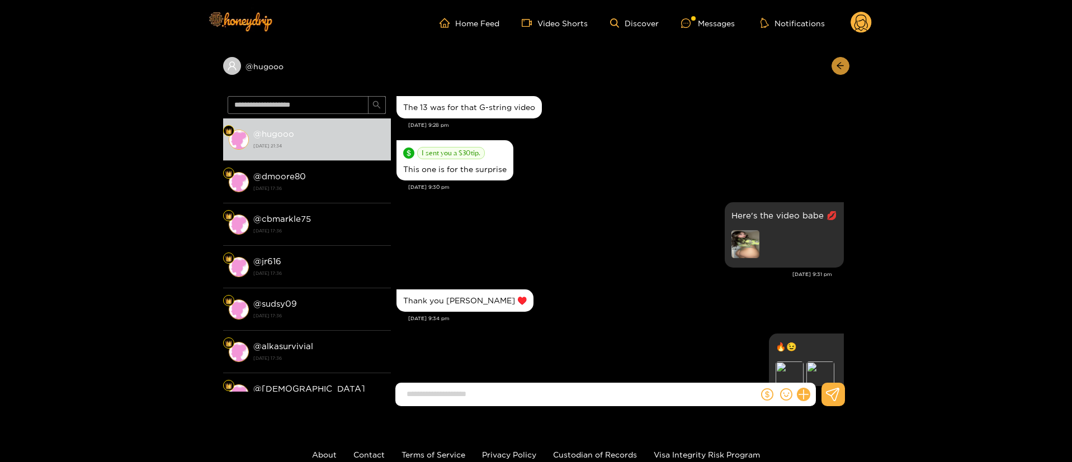
scroll to position [2985, 0]
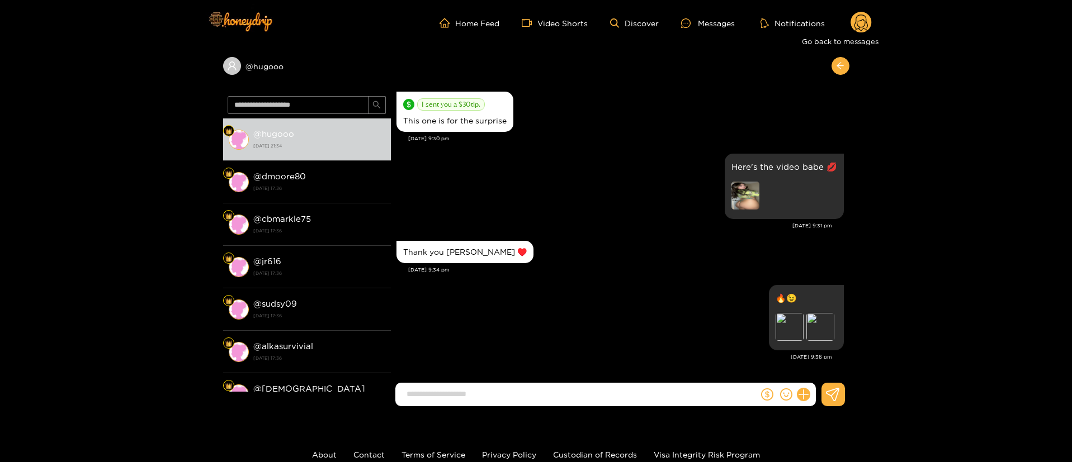
drag, startPoint x: 835, startPoint y: 68, endPoint x: 883, endPoint y: 23, distance: 65.7
click at [838, 63] on button "button" at bounding box center [840, 66] width 18 height 18
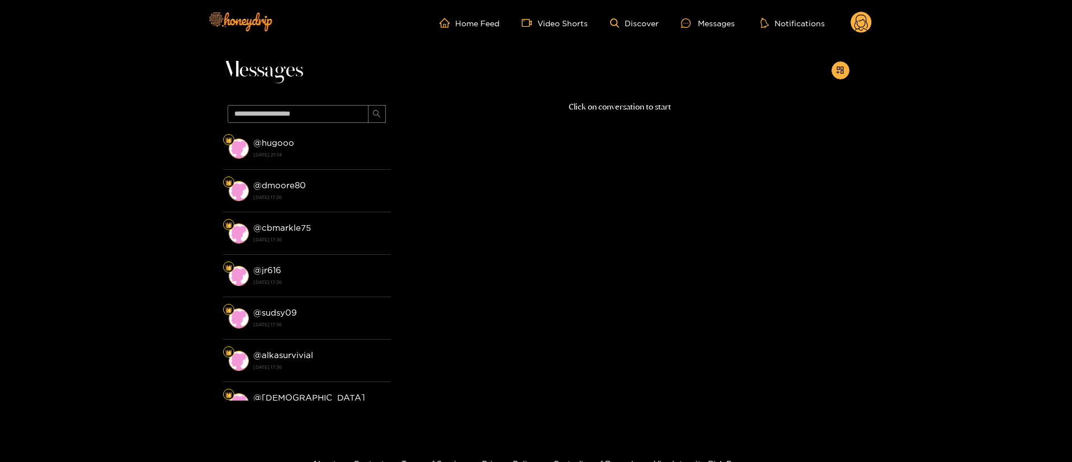
click at [863, 24] on circle at bounding box center [860, 22] width 21 height 21
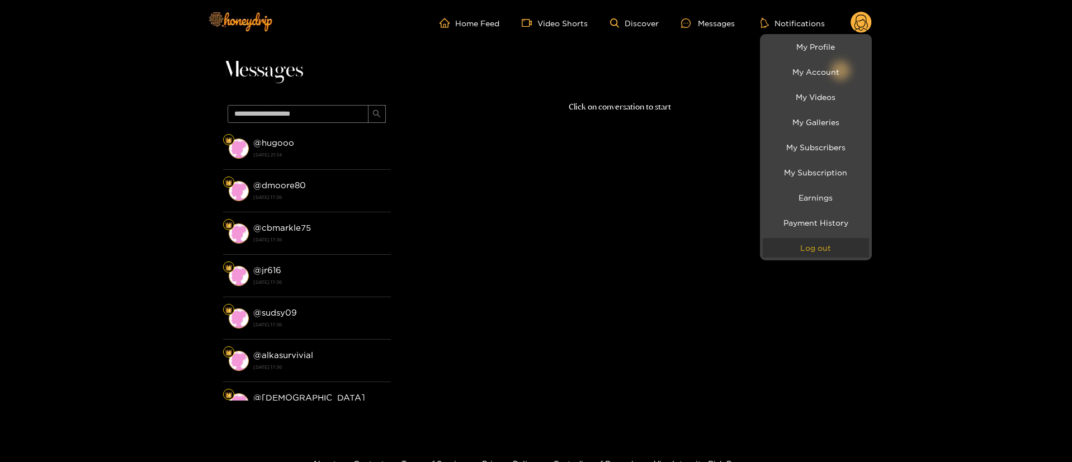
click at [827, 248] on button "Log out" at bounding box center [816, 248] width 106 height 20
